Goal: Information Seeking & Learning: Learn about a topic

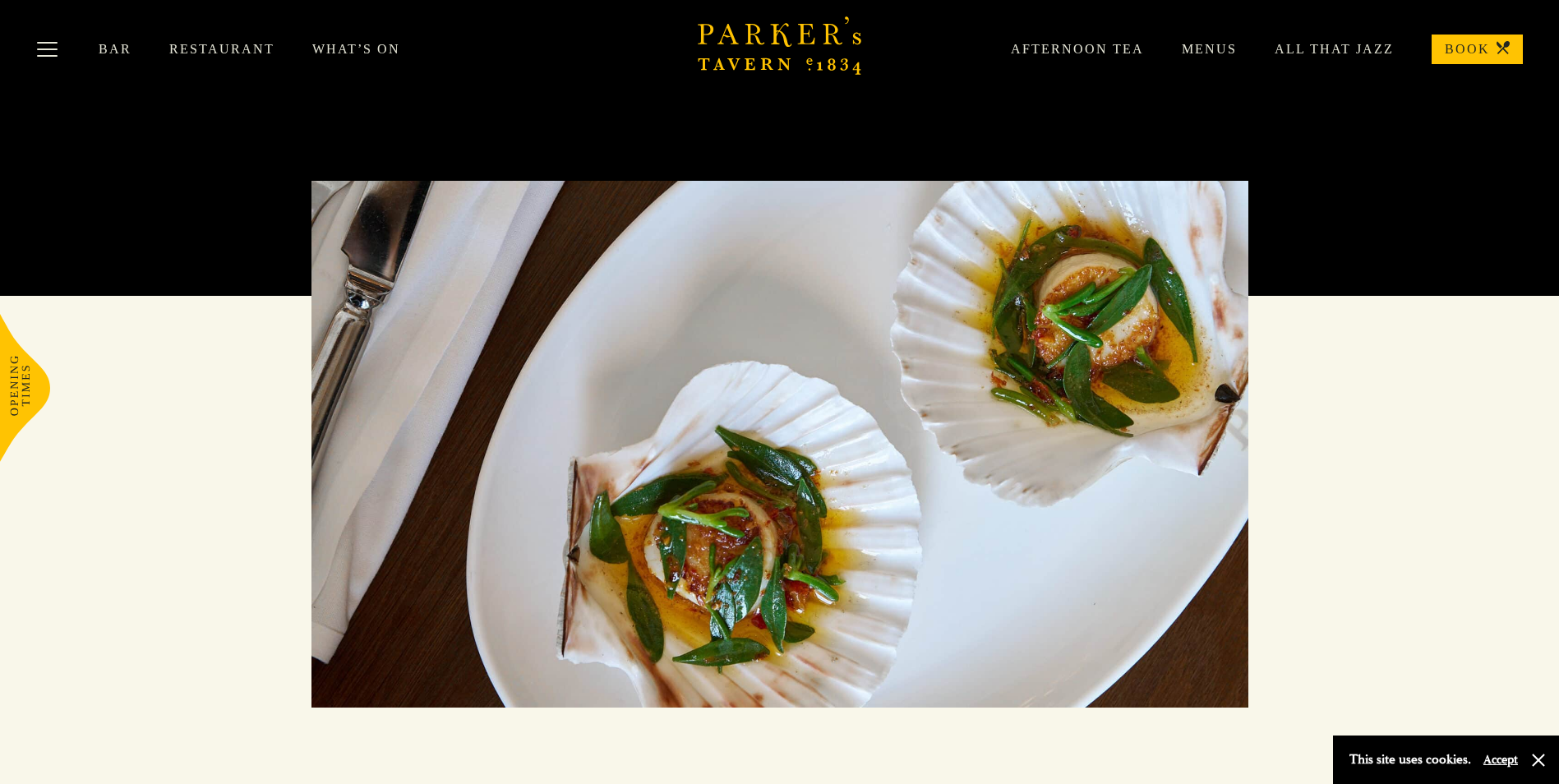
click at [1213, 49] on link "Menus" at bounding box center [1190, 49] width 93 height 17
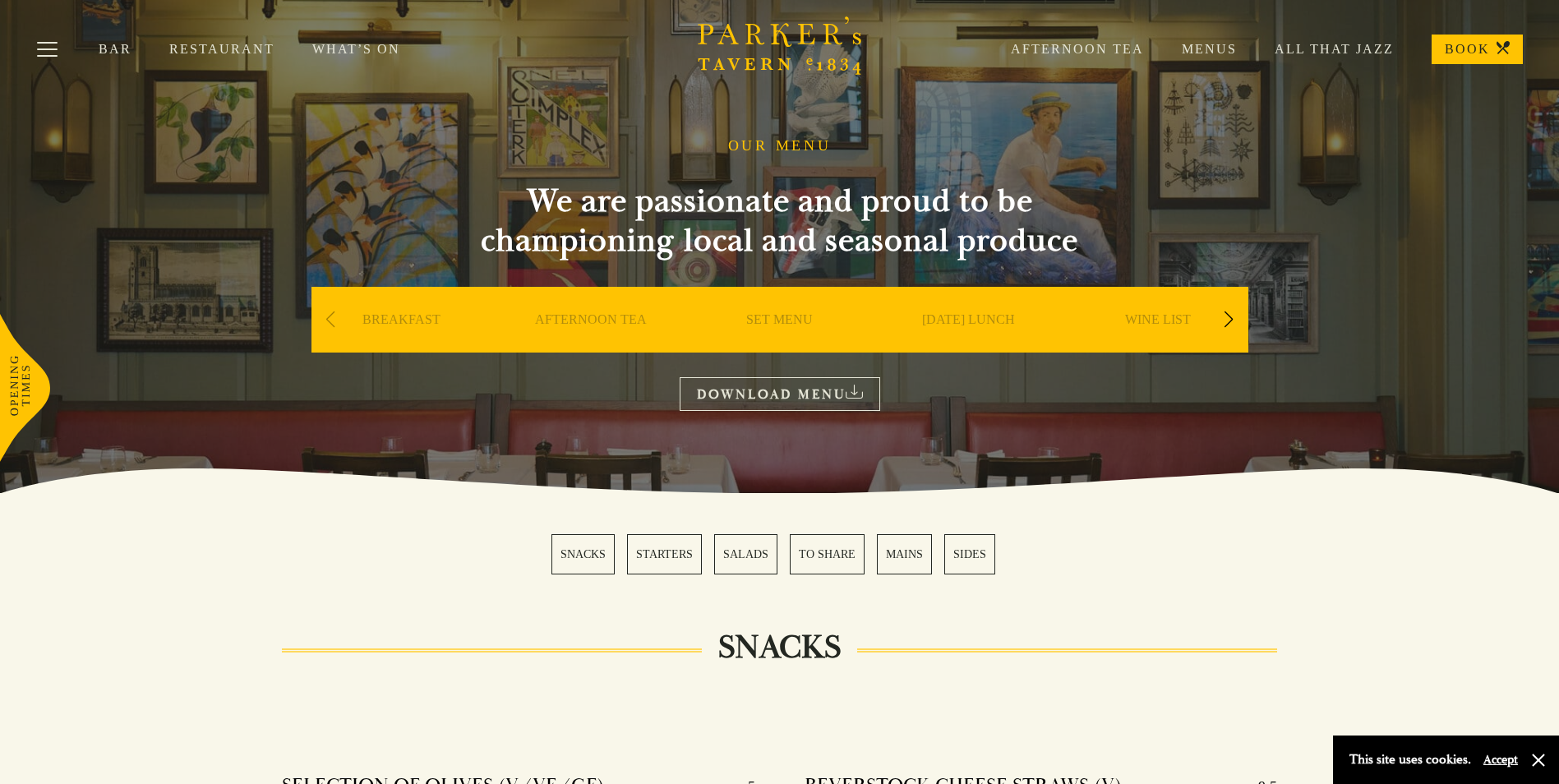
click at [228, 49] on link "Restaurant" at bounding box center [240, 49] width 143 height 17
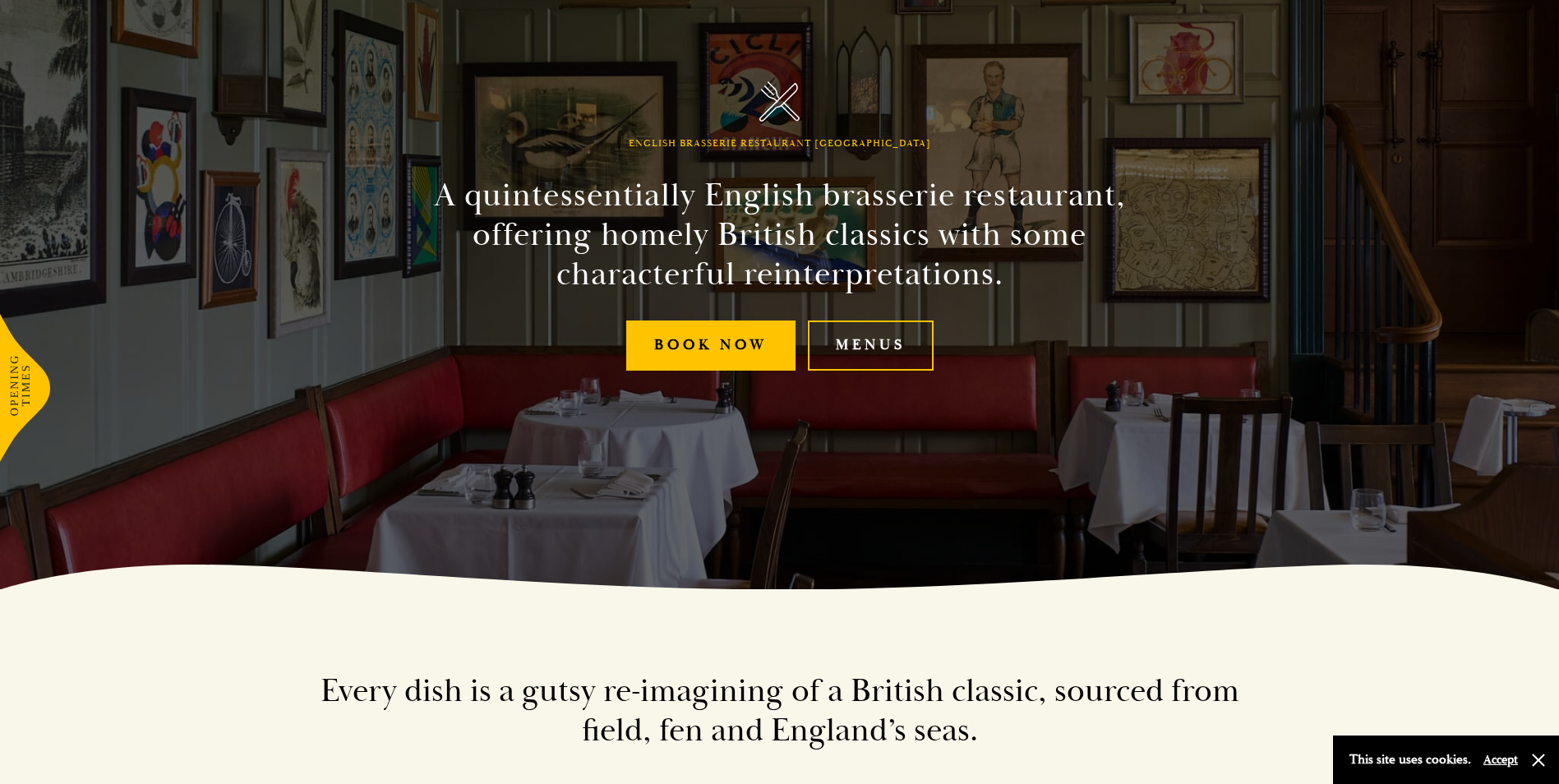
scroll to position [246, 0]
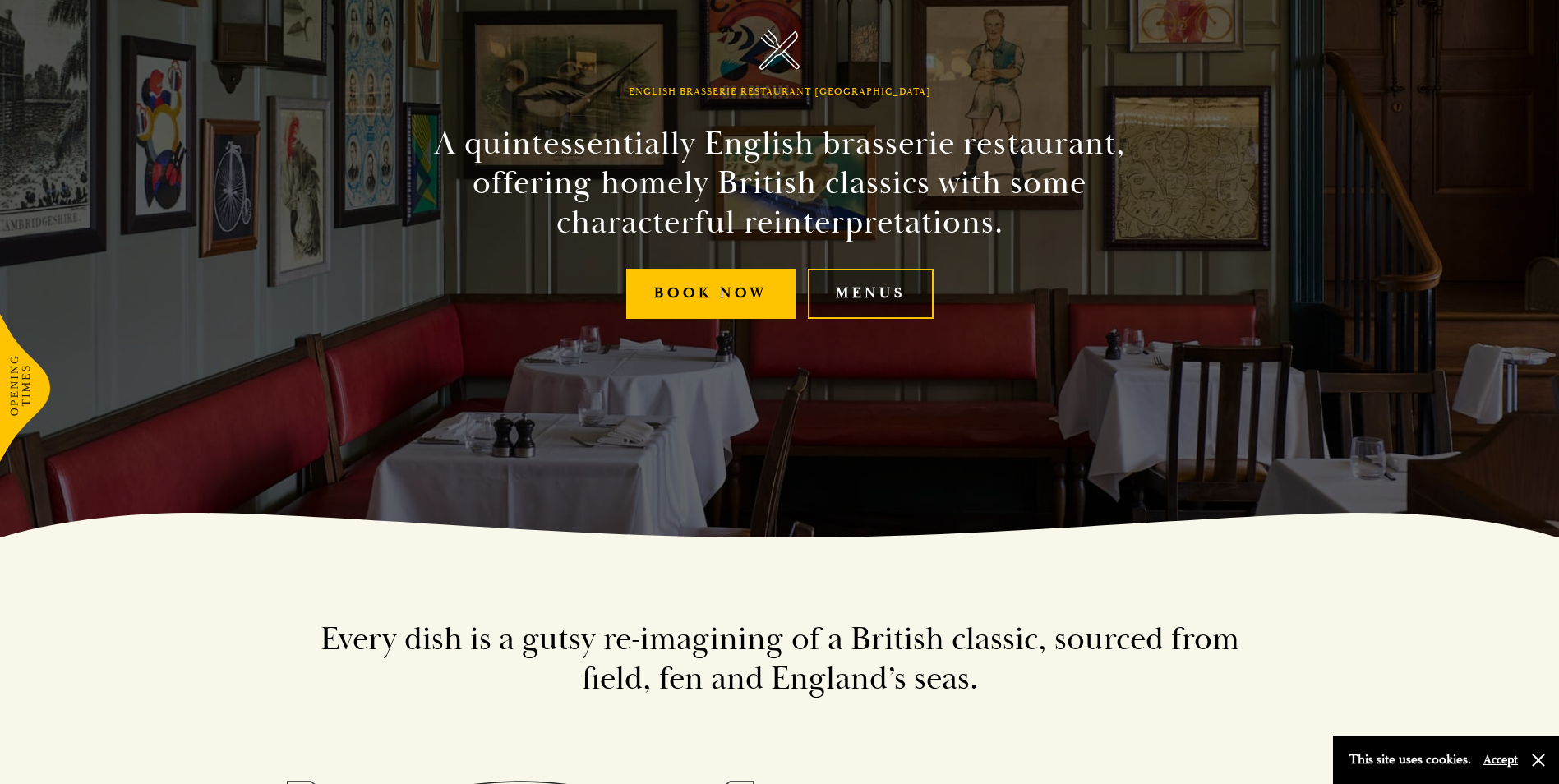
click at [855, 288] on link "Menus" at bounding box center [871, 294] width 126 height 50
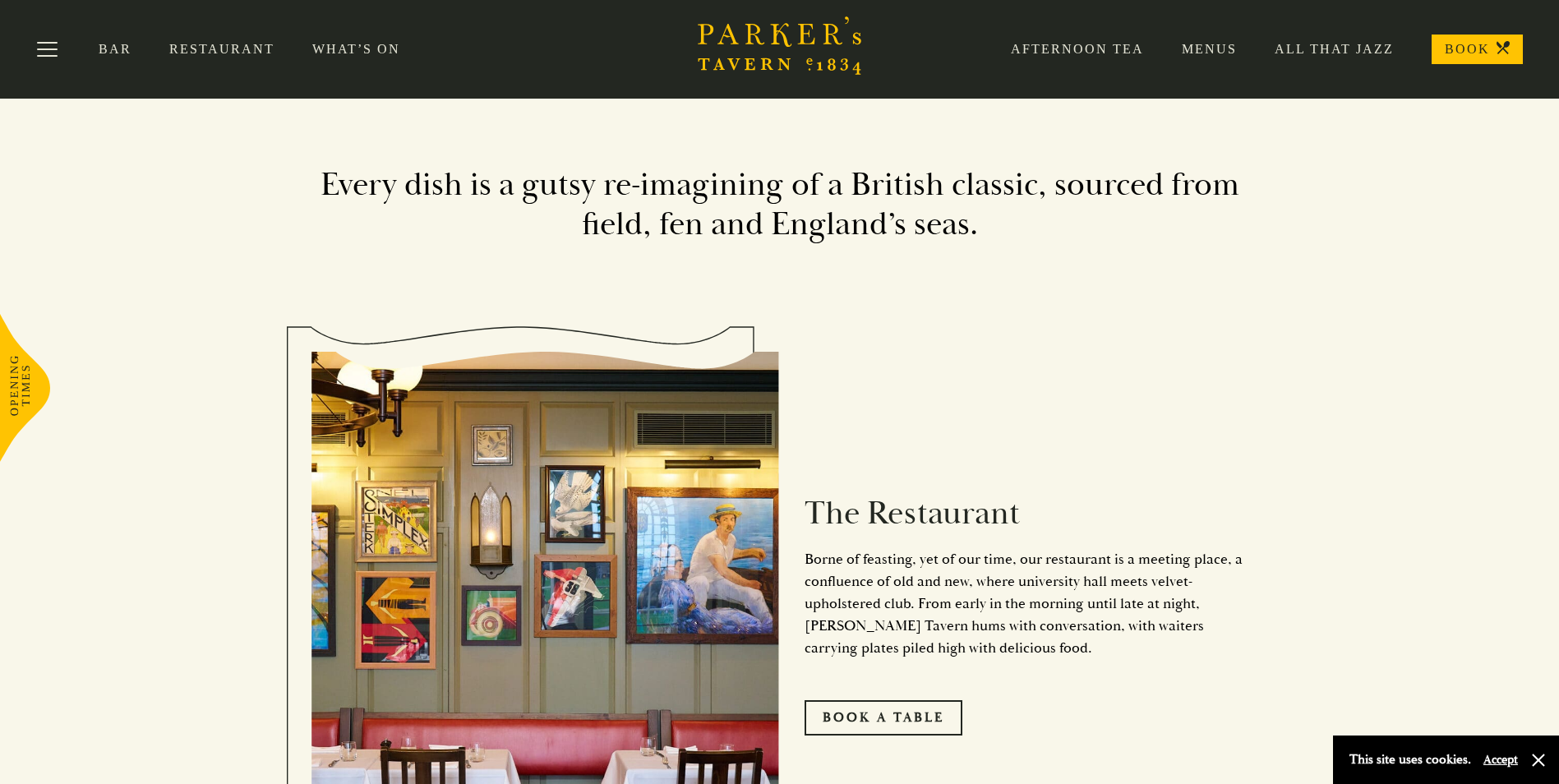
scroll to position [657, 0]
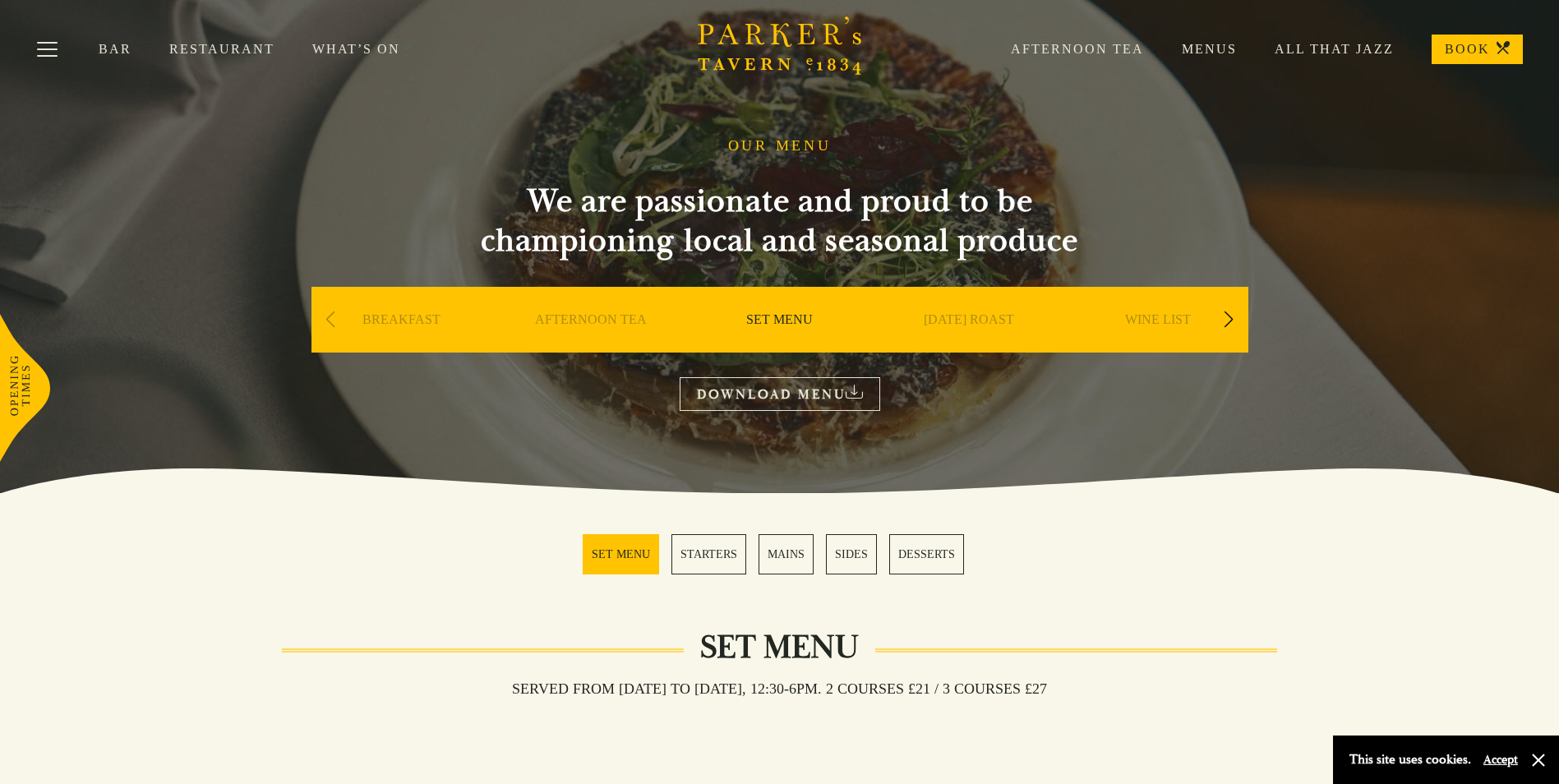
click at [782, 548] on link "MAINS" at bounding box center [786, 554] width 55 height 40
click at [399, 319] on link "BREAKFAST" at bounding box center [401, 344] width 78 height 66
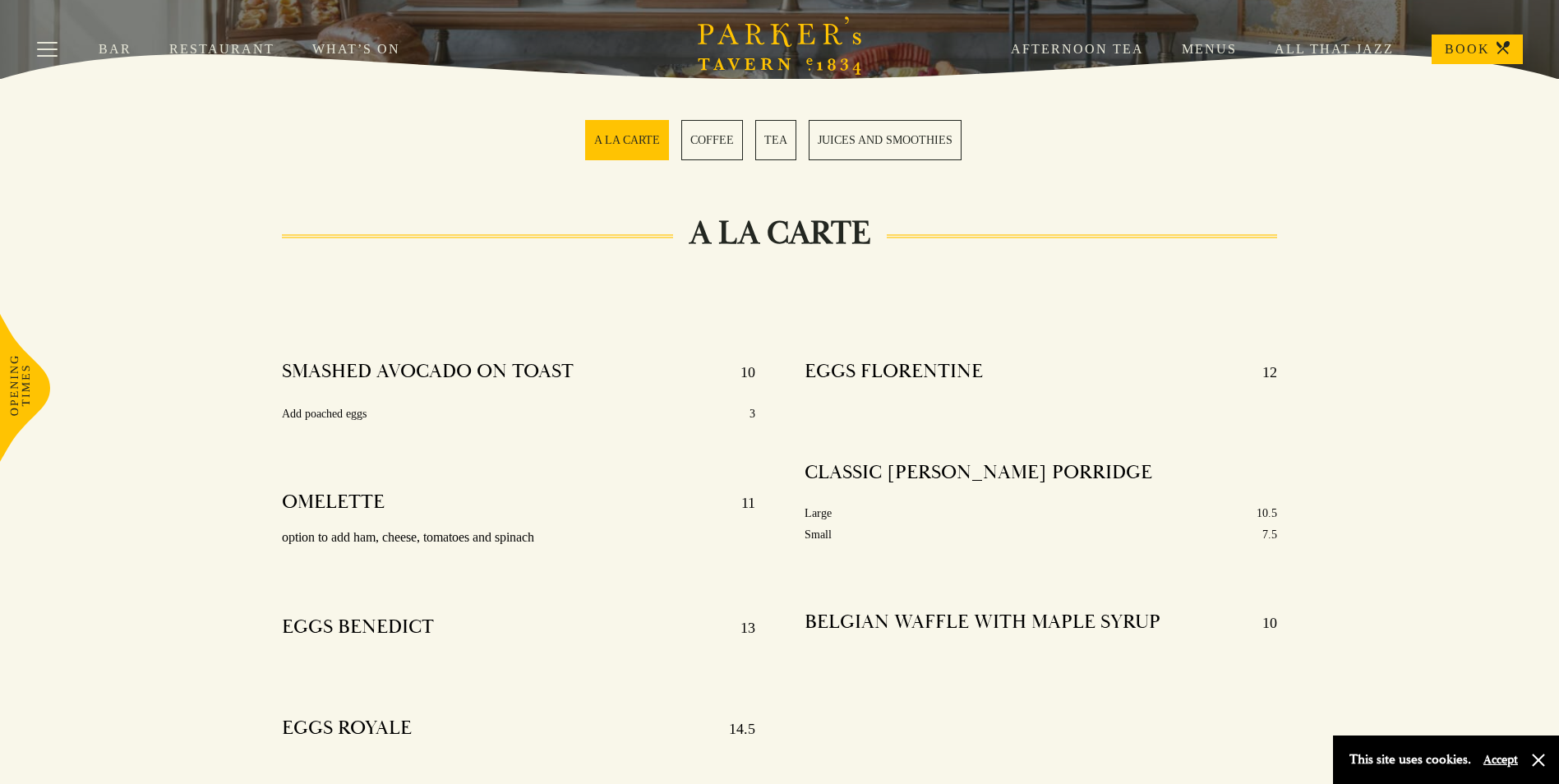
scroll to position [411, 0]
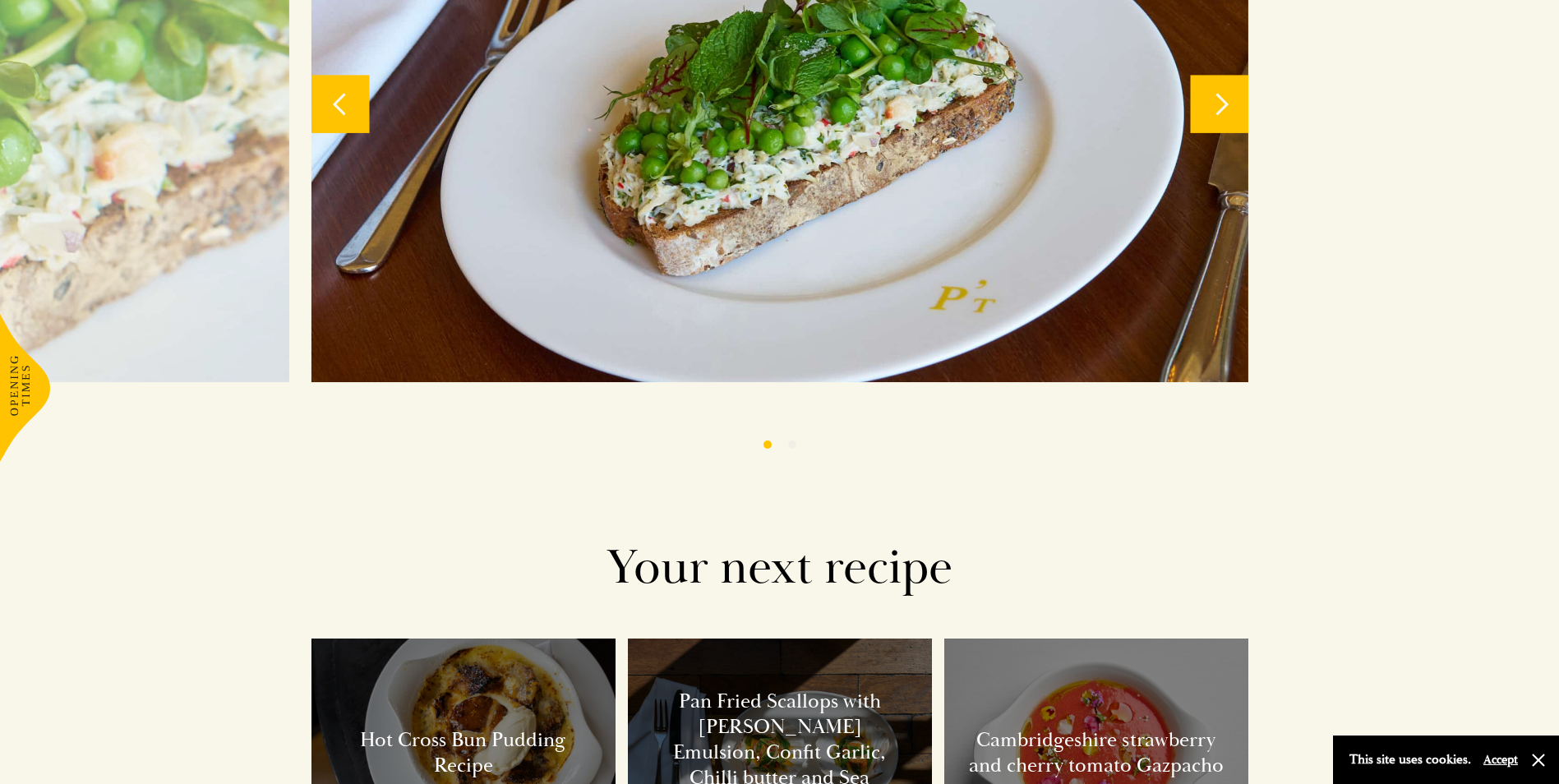
scroll to position [1189, 0]
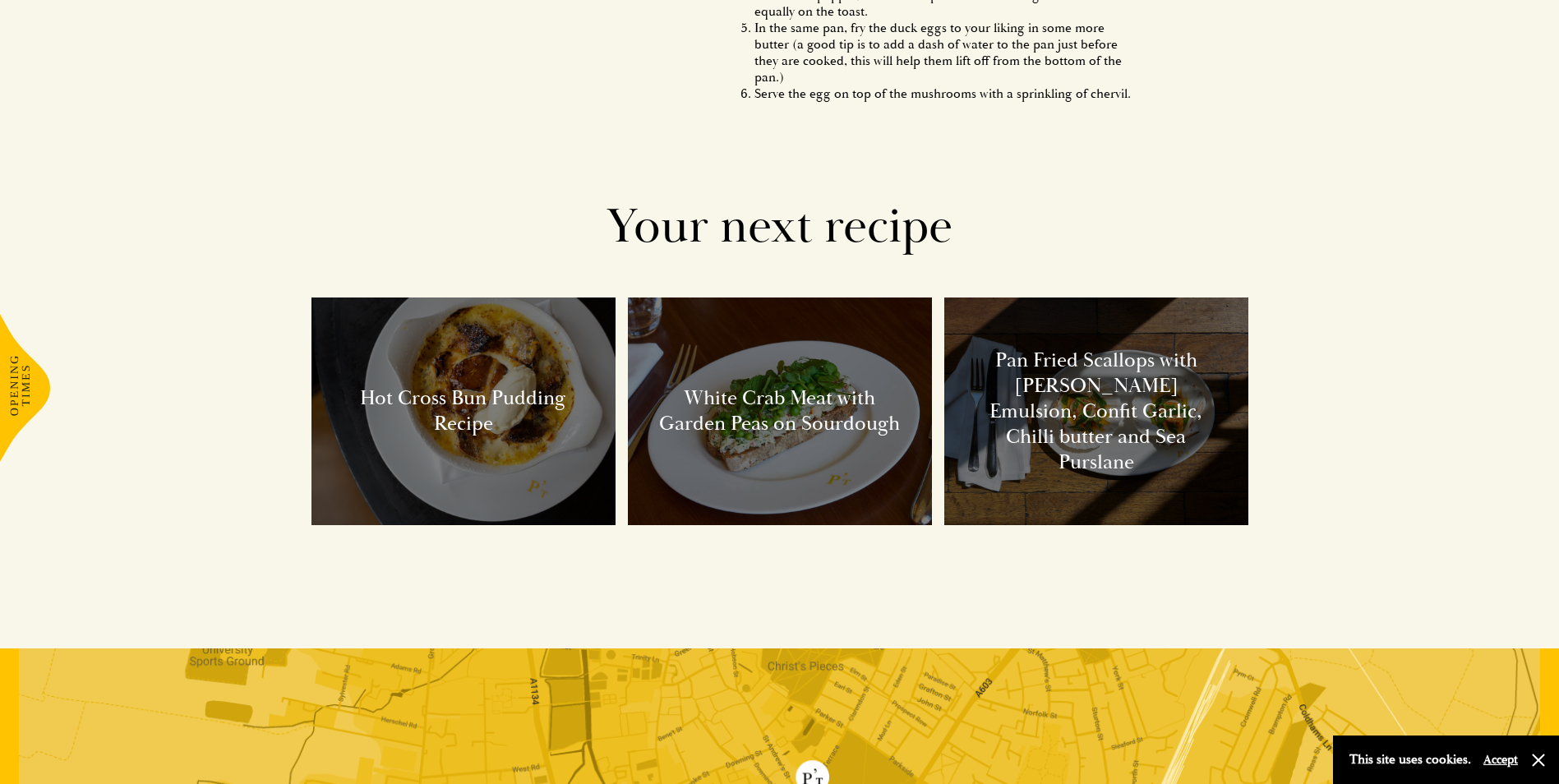
scroll to position [1818, 0]
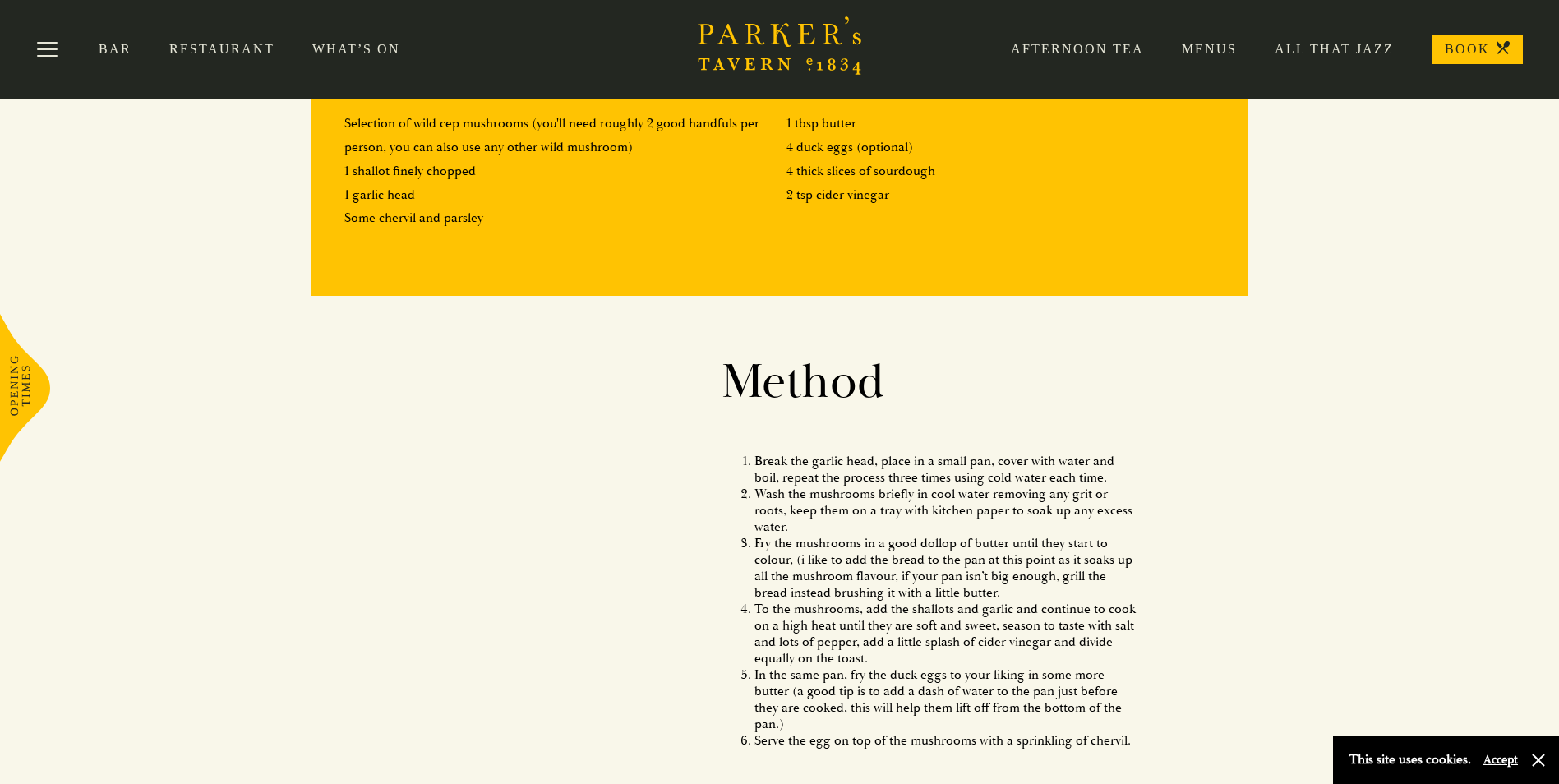
scroll to position [1068, 0]
